Goal: Task Accomplishment & Management: Manage account settings

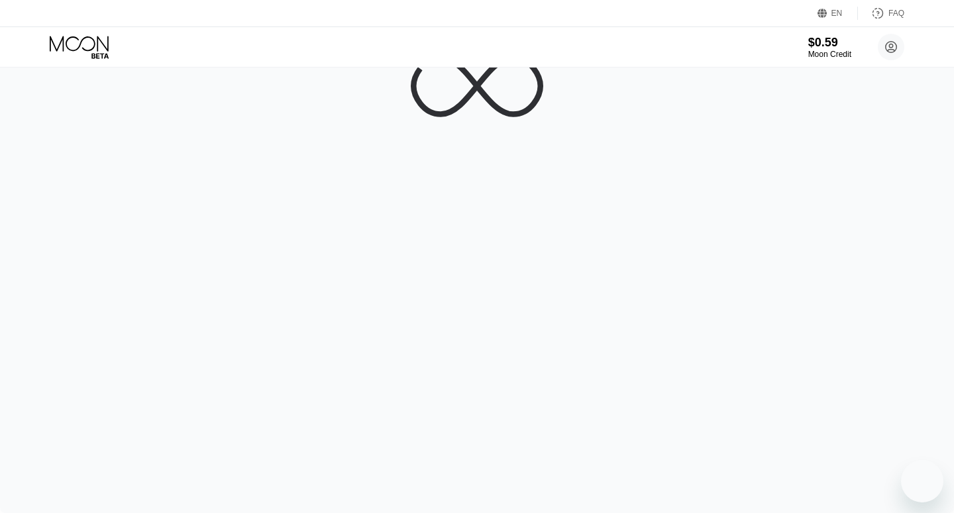
click at [484, 162] on div at bounding box center [477, 256] width 954 height 513
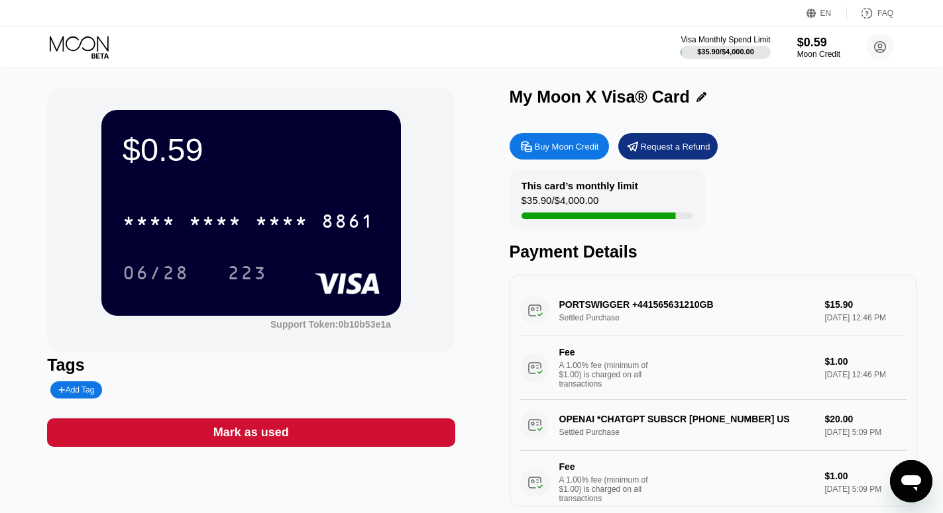
click at [98, 52] on icon at bounding box center [81, 47] width 62 height 23
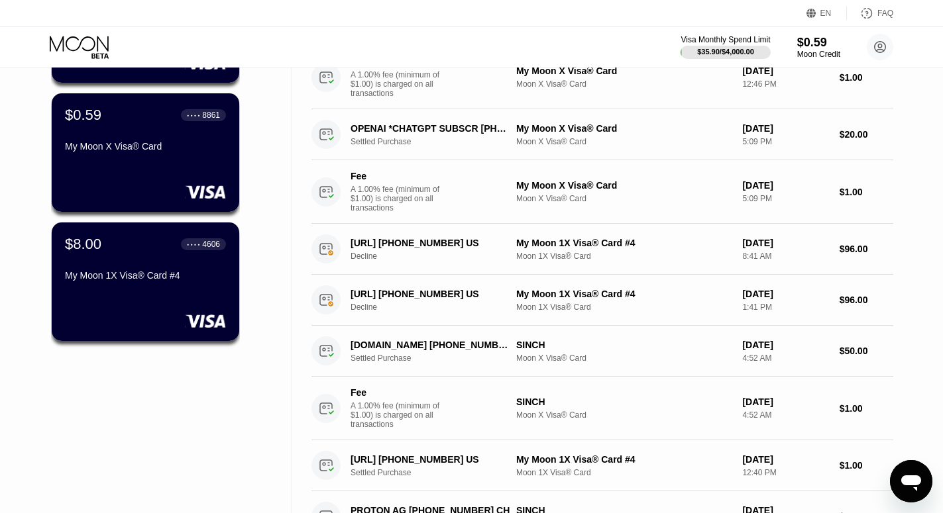
scroll to position [270, 0]
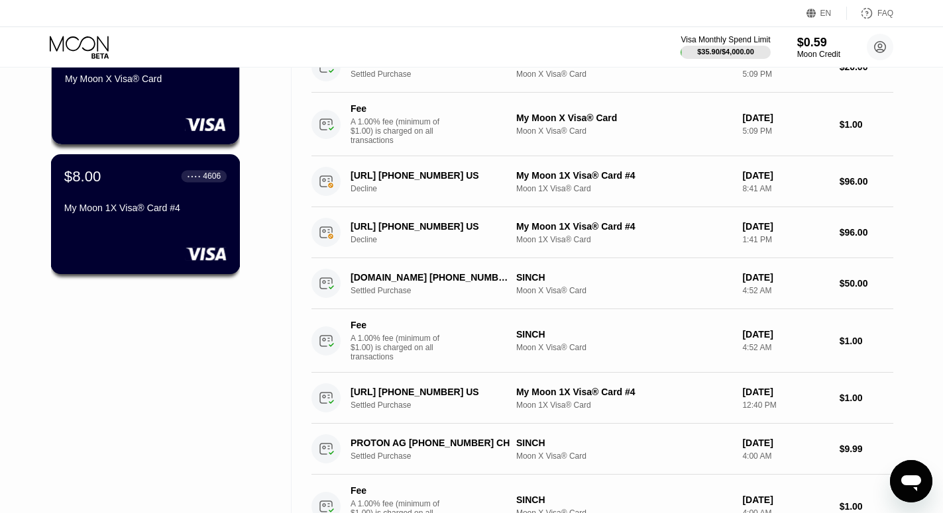
click at [140, 219] on div "My Moon 1X Visa® Card #4" at bounding box center [145, 211] width 162 height 16
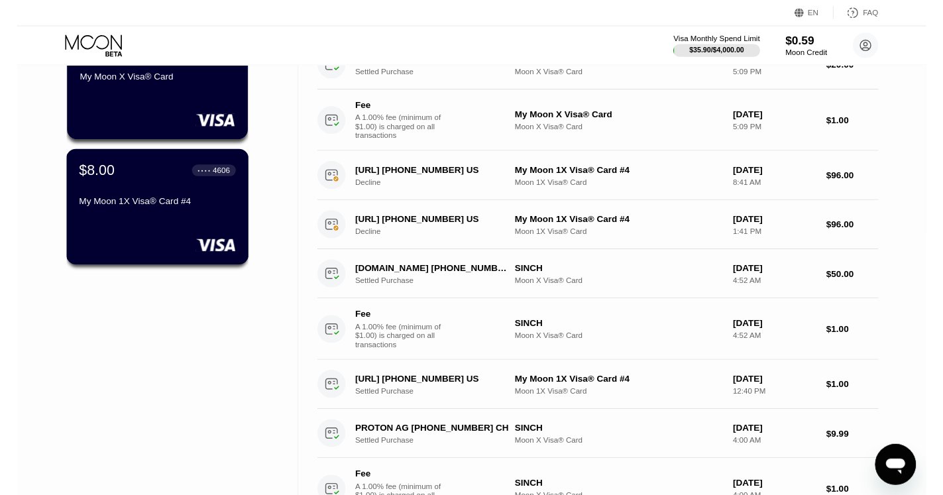
scroll to position [0, 0]
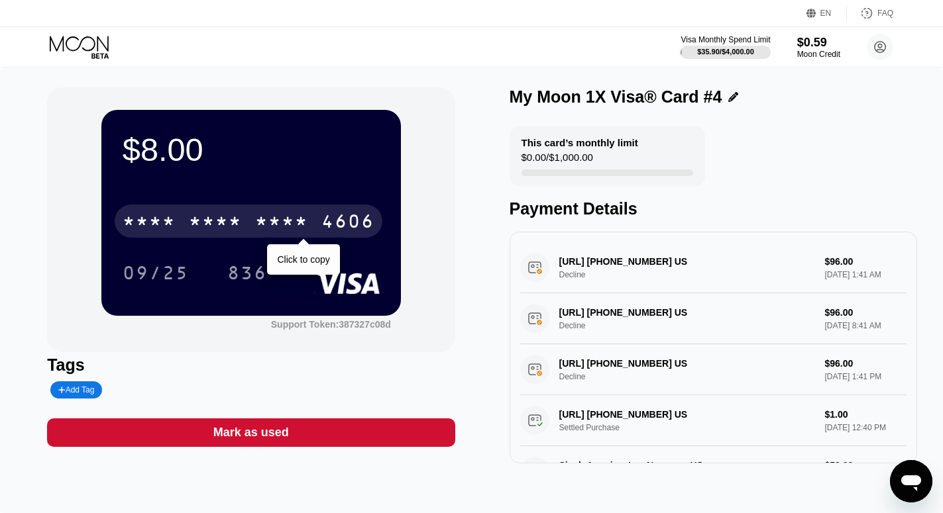
click at [360, 220] on div "4606" at bounding box center [347, 223] width 53 height 21
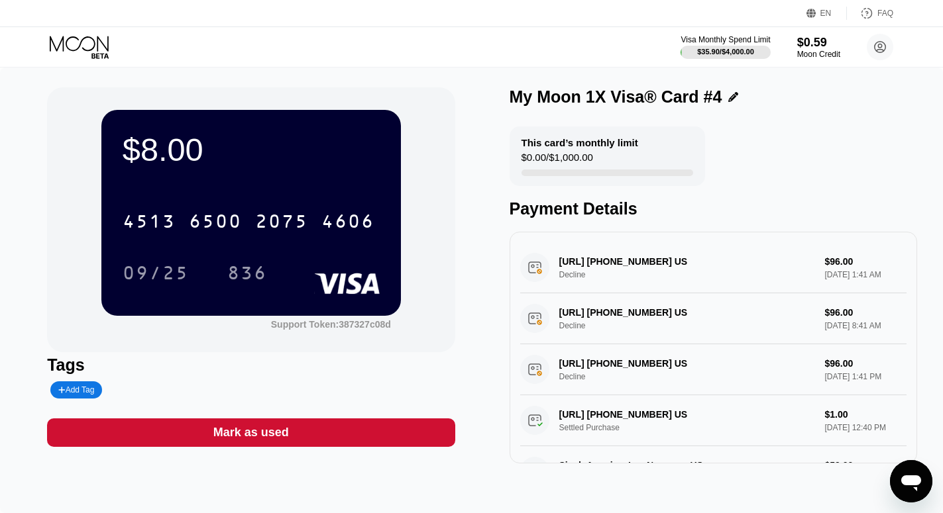
click at [216, 221] on div "6500" at bounding box center [215, 223] width 53 height 21
click at [747, 126] on div "My Moon 1X Visa® Card #4 This card’s monthly limit $0.00 / $1,000.00 Payment De…" at bounding box center [712, 275] width 407 height 376
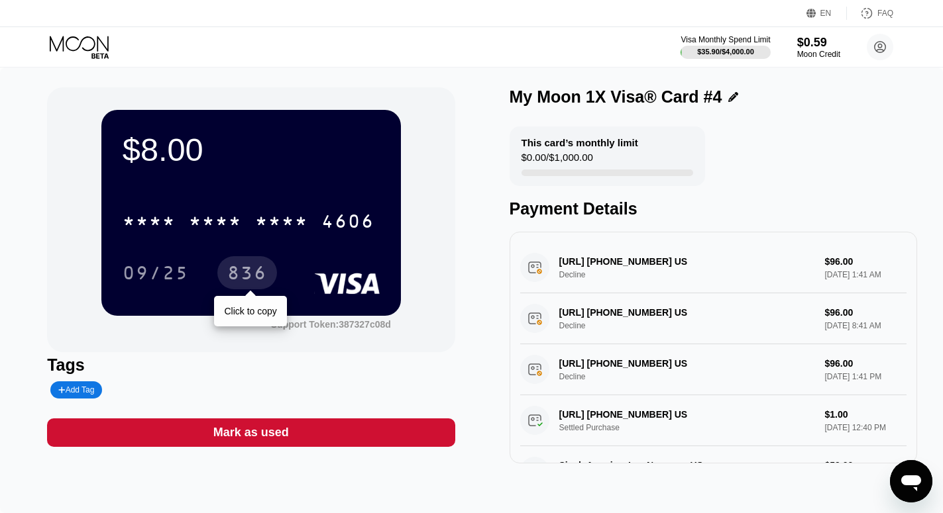
click at [240, 272] on div "836" at bounding box center [247, 274] width 40 height 21
